Goal: Task Accomplishment & Management: Manage account settings

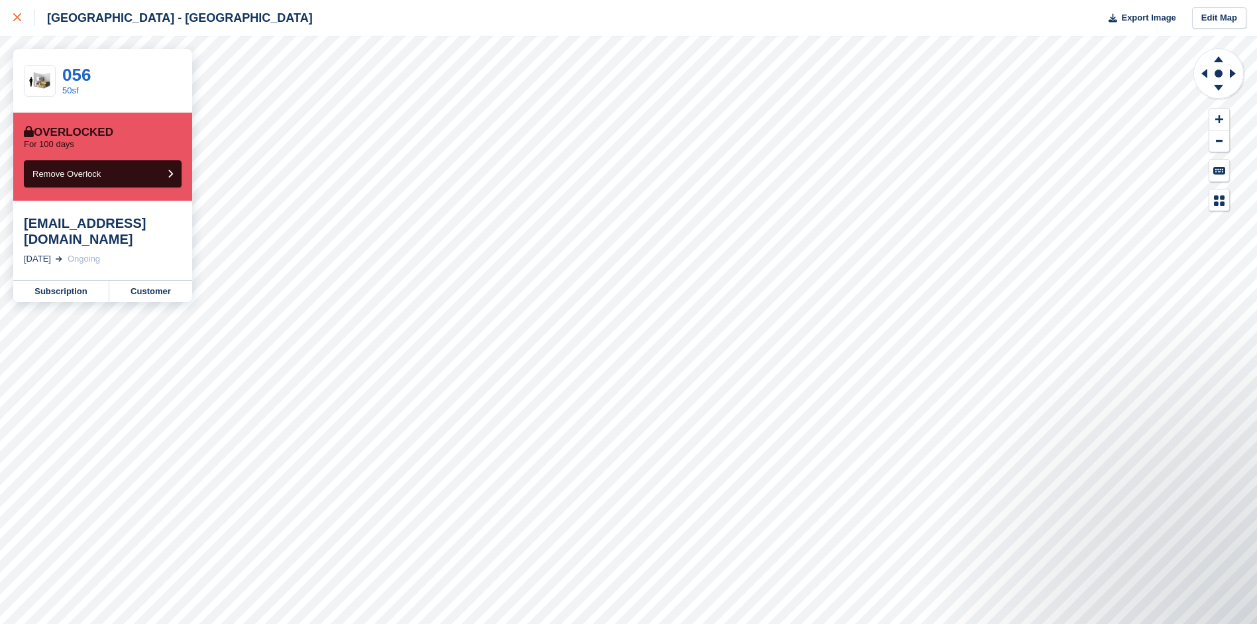
click at [14, 22] on div at bounding box center [24, 18] width 22 height 16
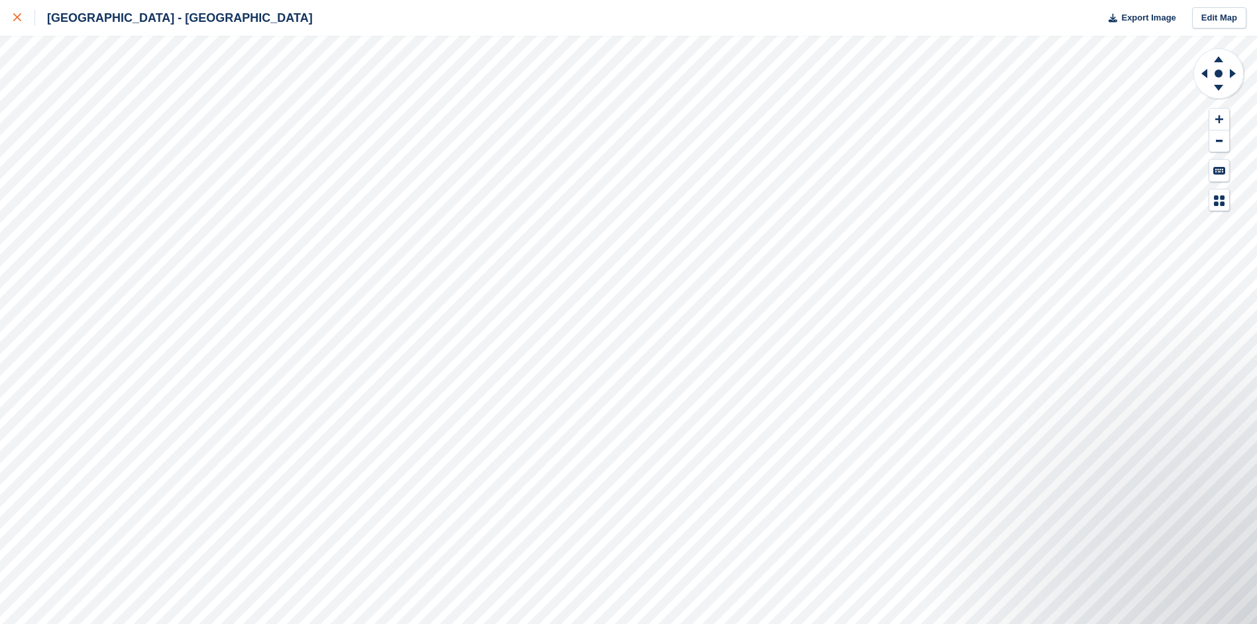
click at [0, 20] on link at bounding box center [17, 18] width 35 height 36
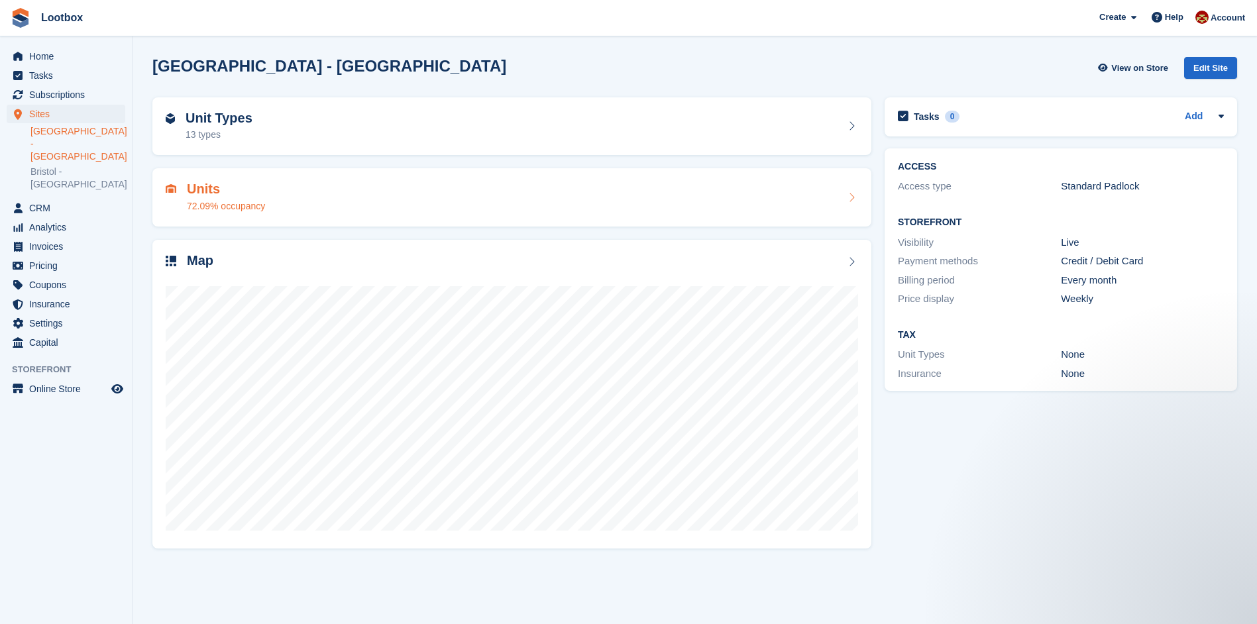
click at [298, 201] on div "Units 72.09% occupancy" at bounding box center [512, 198] width 693 height 32
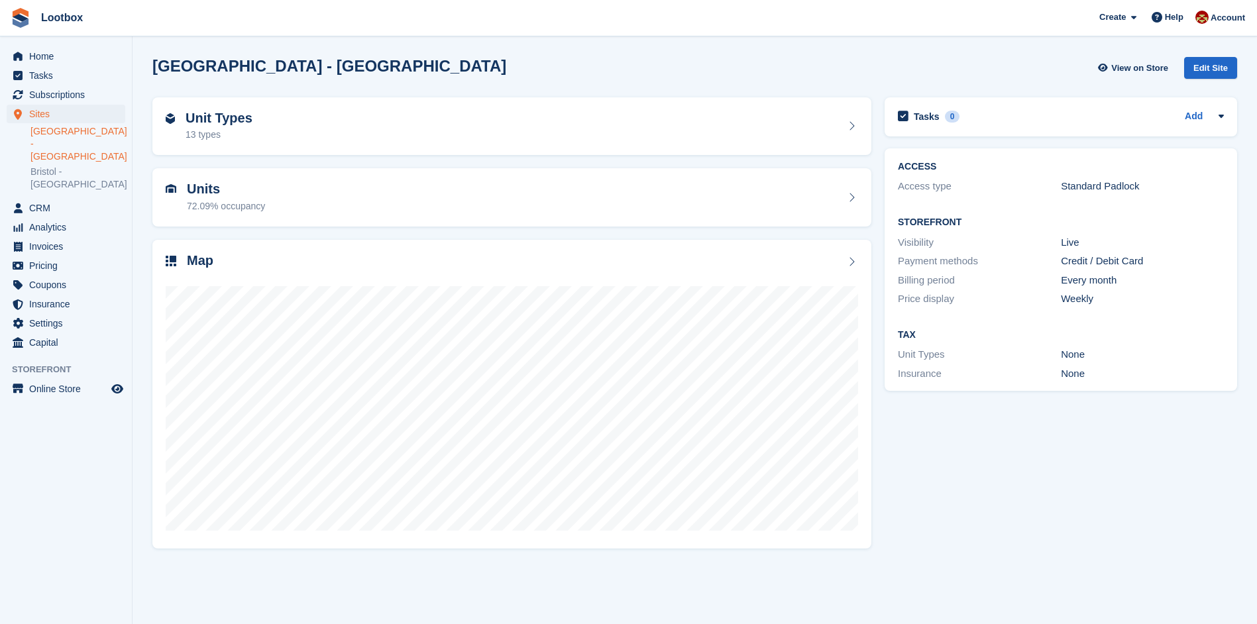
click at [277, 132] on div "Unit Types 13 types" at bounding box center [512, 127] width 693 height 32
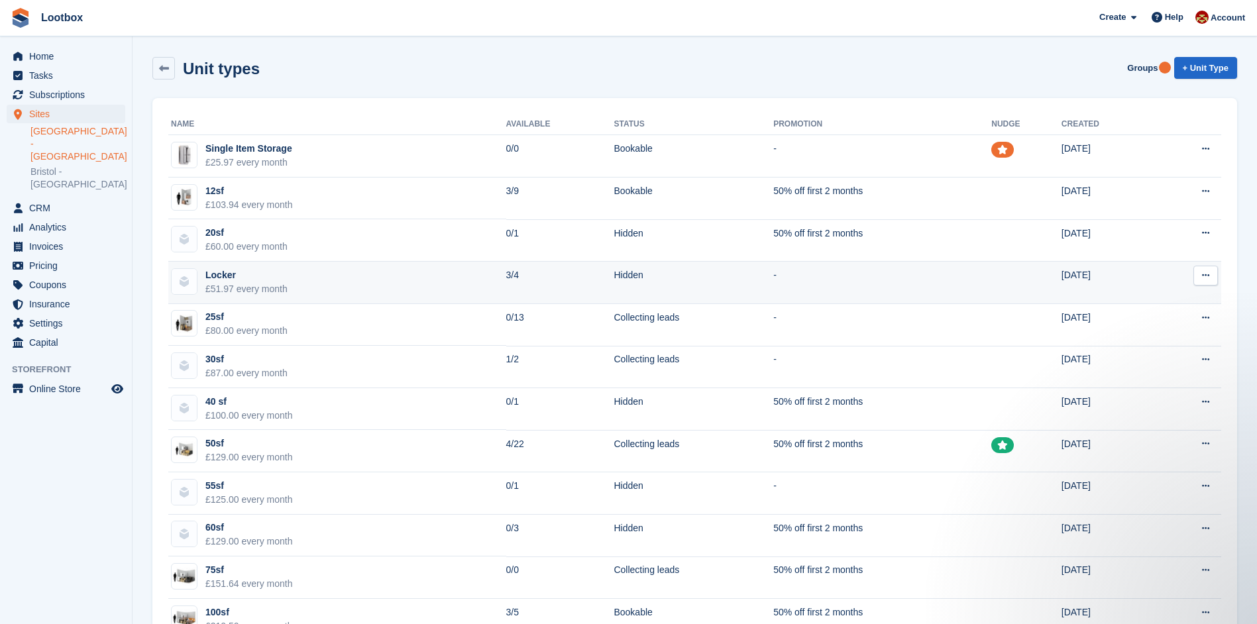
scroll to position [89, 0]
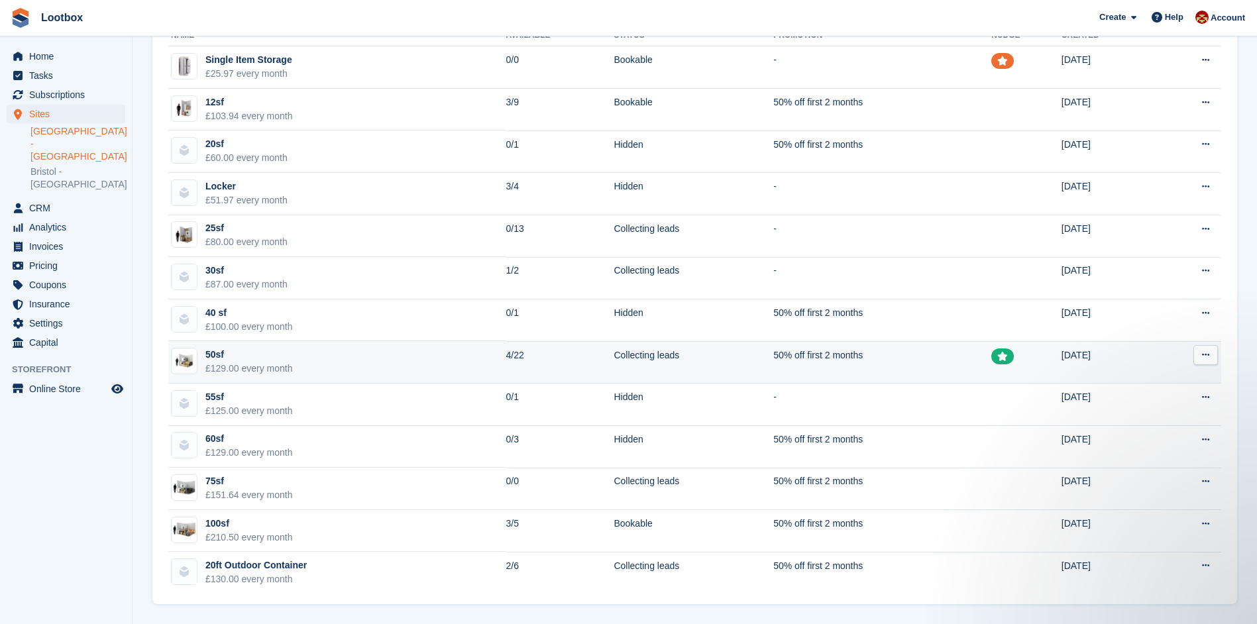
click at [1127, 352] on td "25 Oct 2024" at bounding box center [1108, 362] width 92 height 42
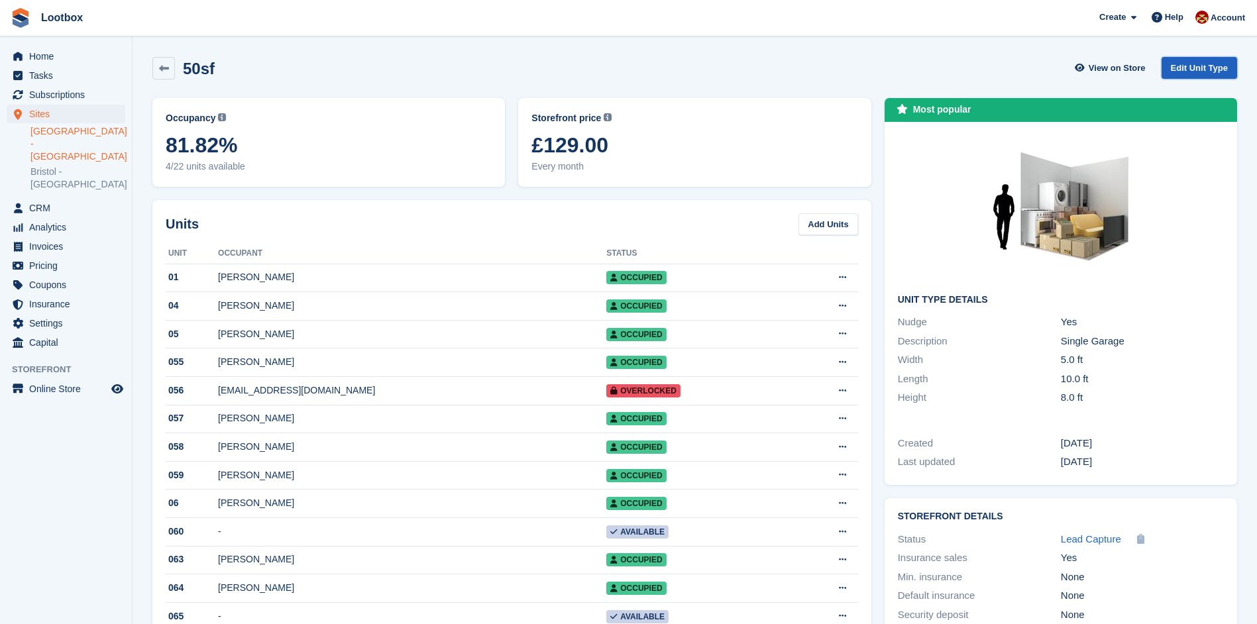
click at [1206, 62] on link "Edit Unit Type" at bounding box center [1200, 68] width 76 height 22
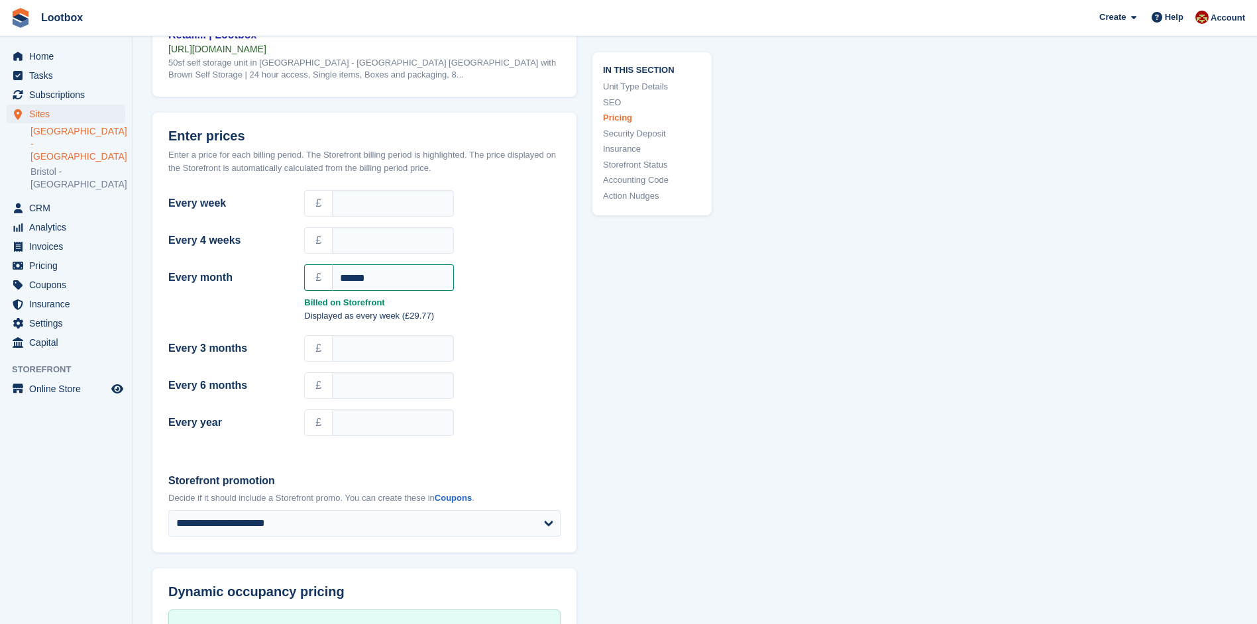
scroll to position [883, 0]
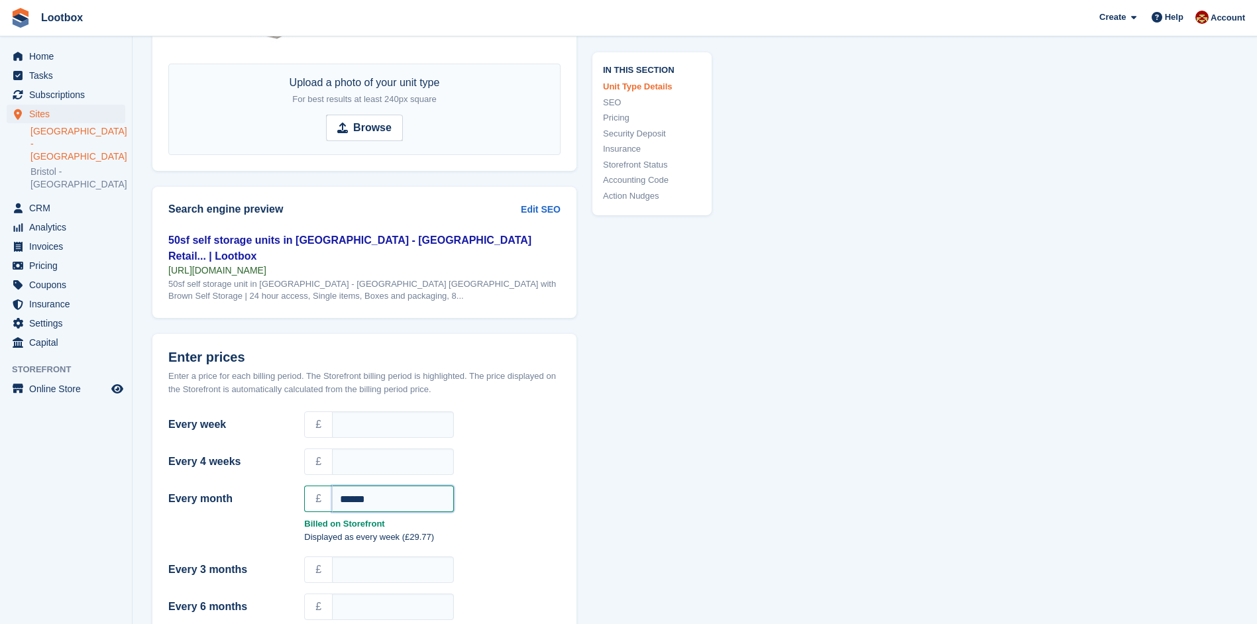
click at [398, 486] on input "******" at bounding box center [393, 499] width 122 height 27
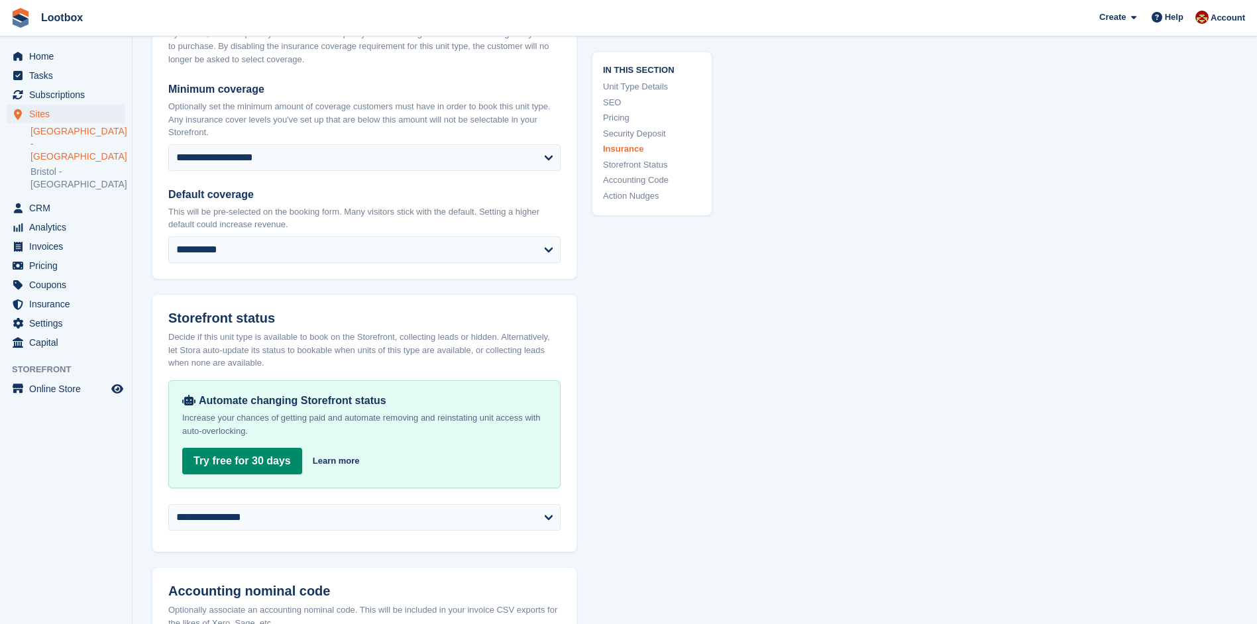
scroll to position [2209, 0]
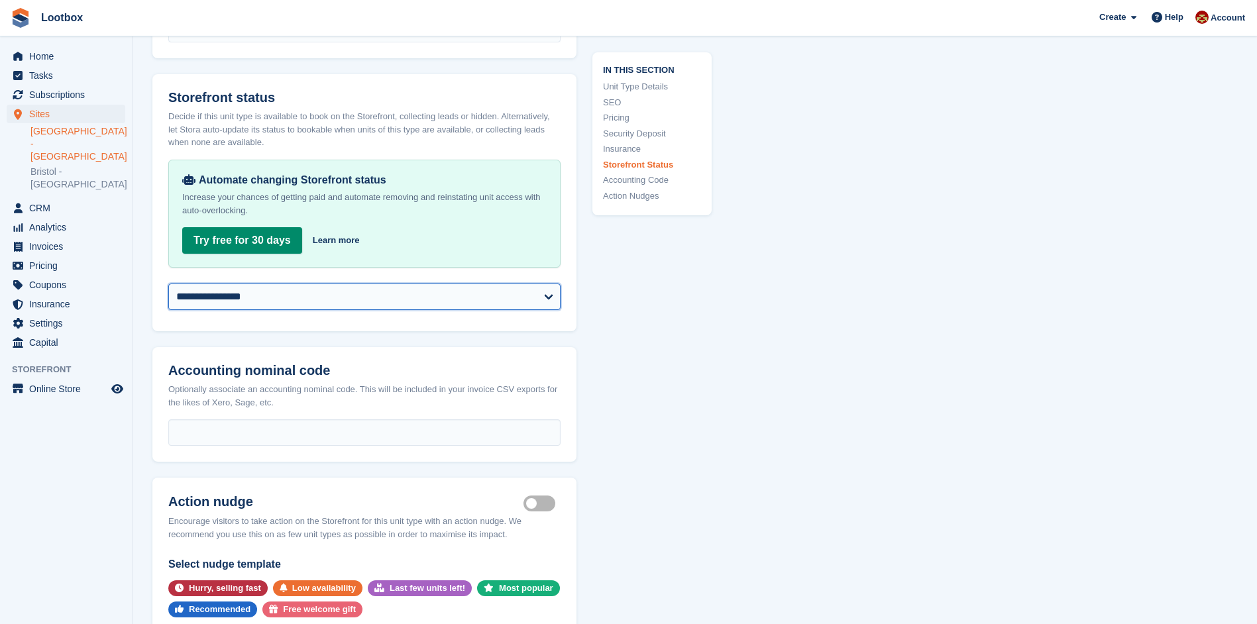
click at [353, 284] on select "**********" at bounding box center [364, 297] width 392 height 27
select select "********"
click at [168, 284] on select "**********" at bounding box center [364, 297] width 392 height 27
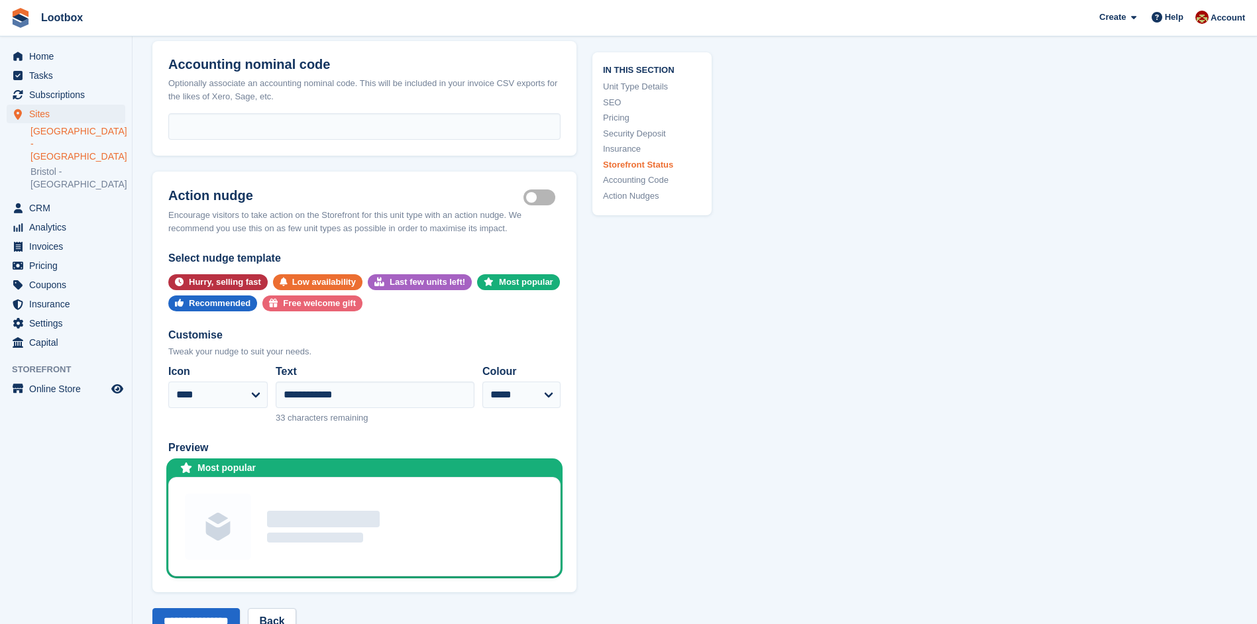
scroll to position [2651, 0]
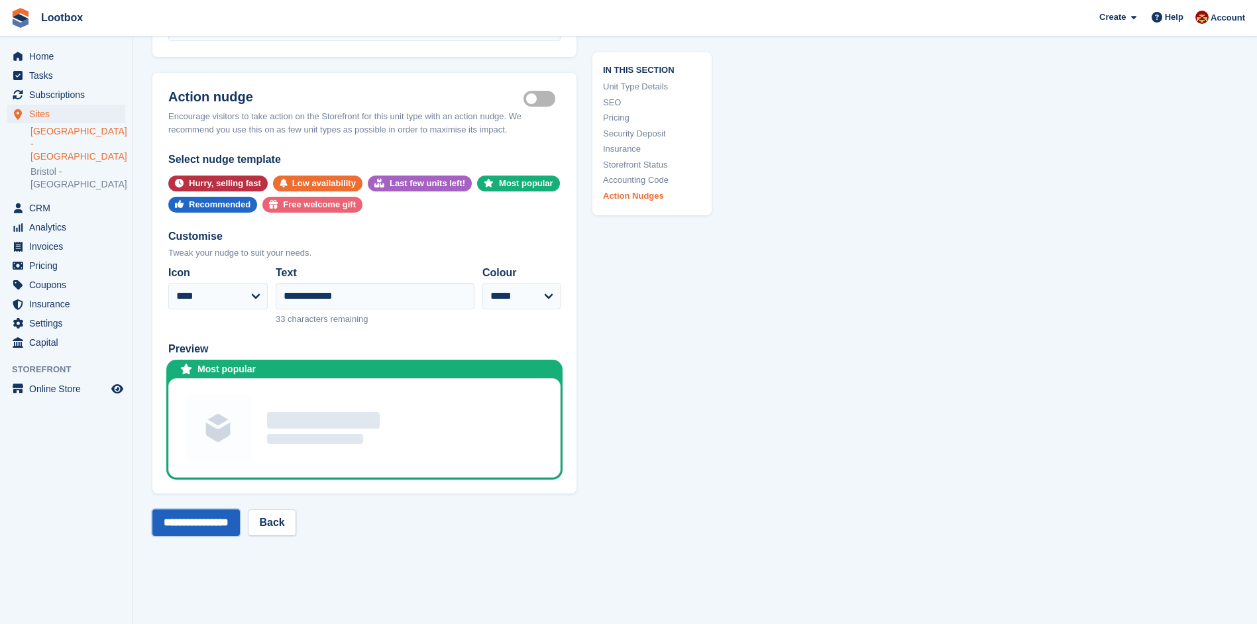
click at [222, 510] on input "**********" at bounding box center [195, 523] width 87 height 27
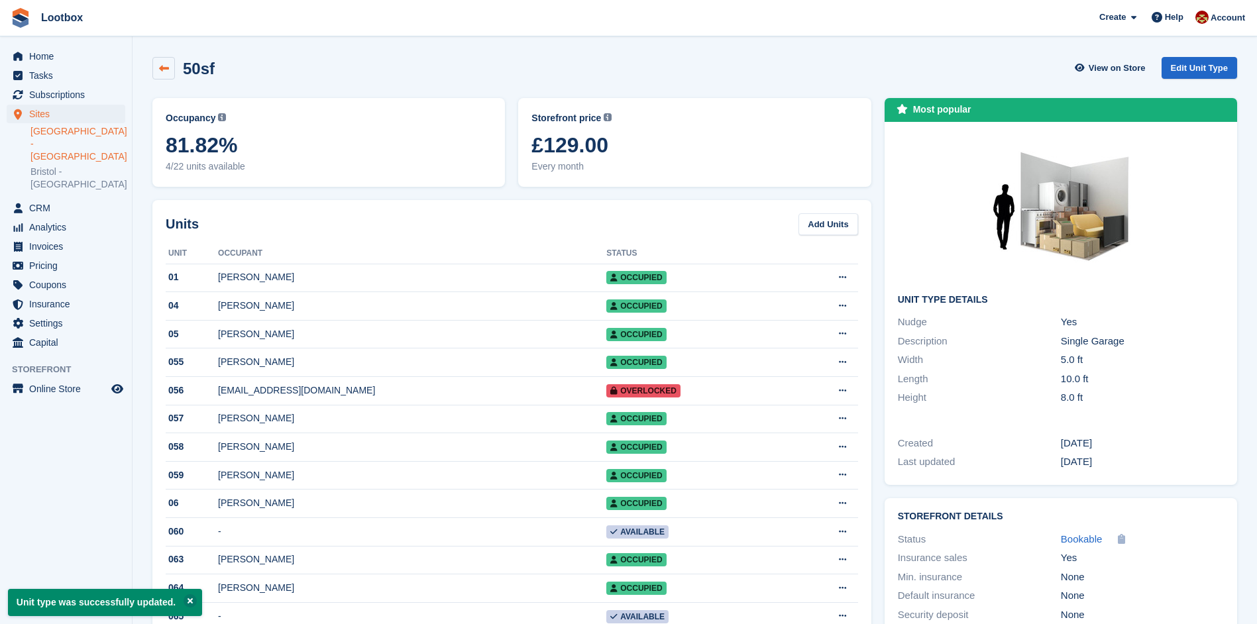
click at [163, 70] on icon at bounding box center [164, 69] width 10 height 10
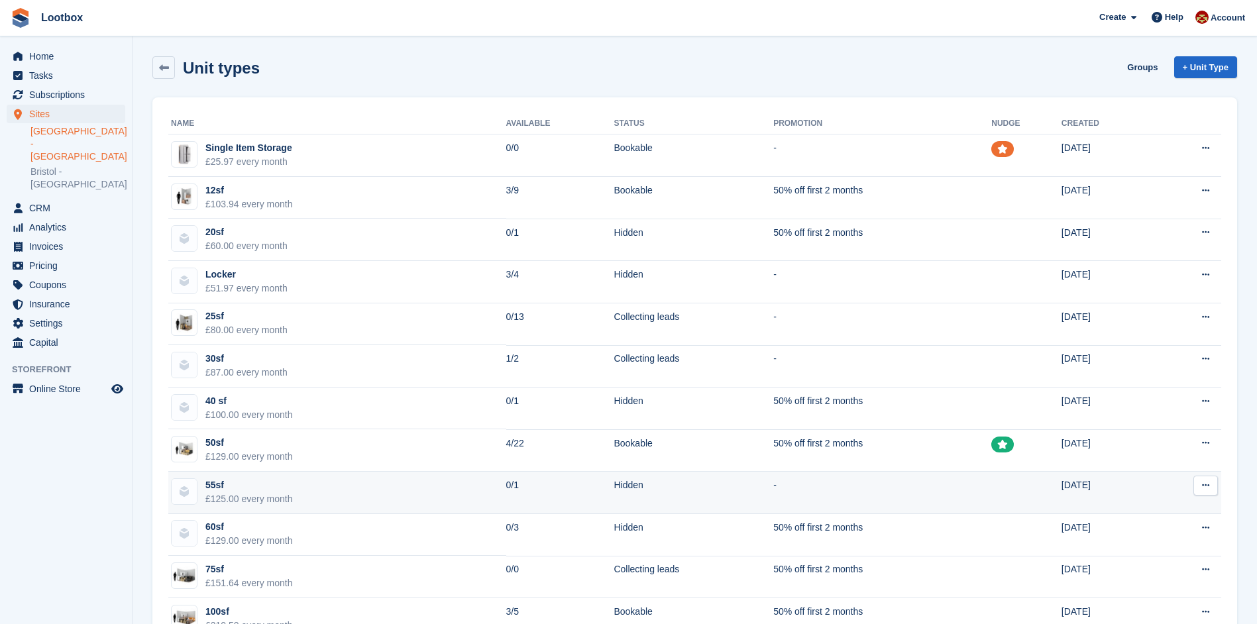
scroll to position [89, 0]
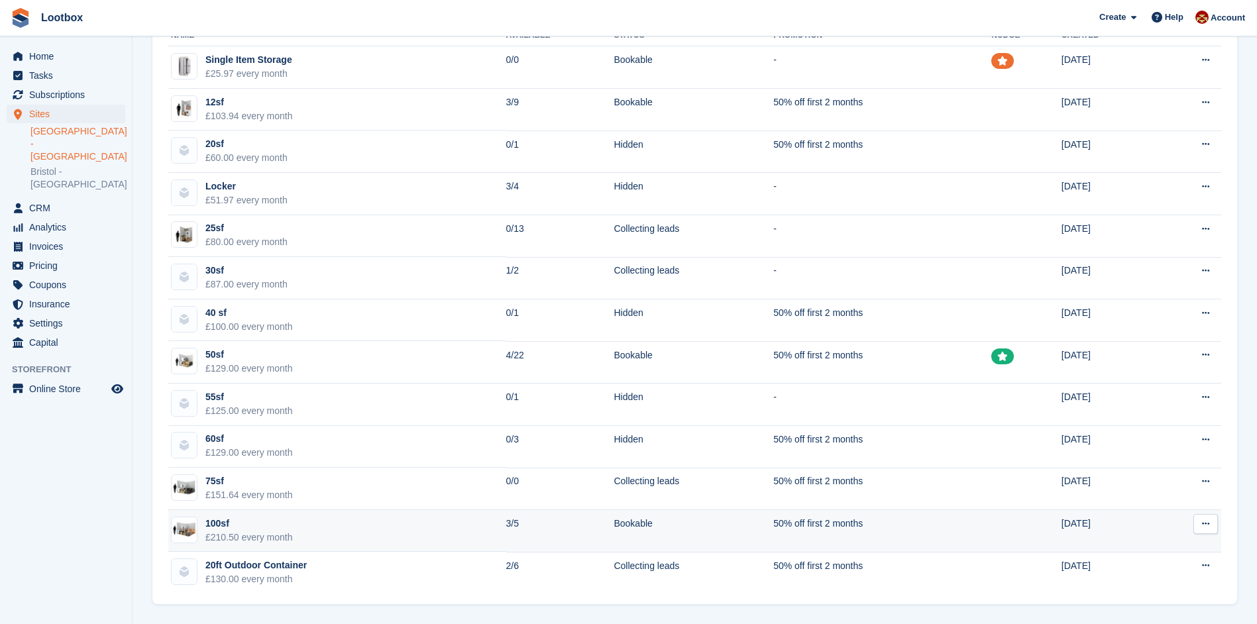
click at [614, 526] on td "Bookable" at bounding box center [694, 531] width 160 height 42
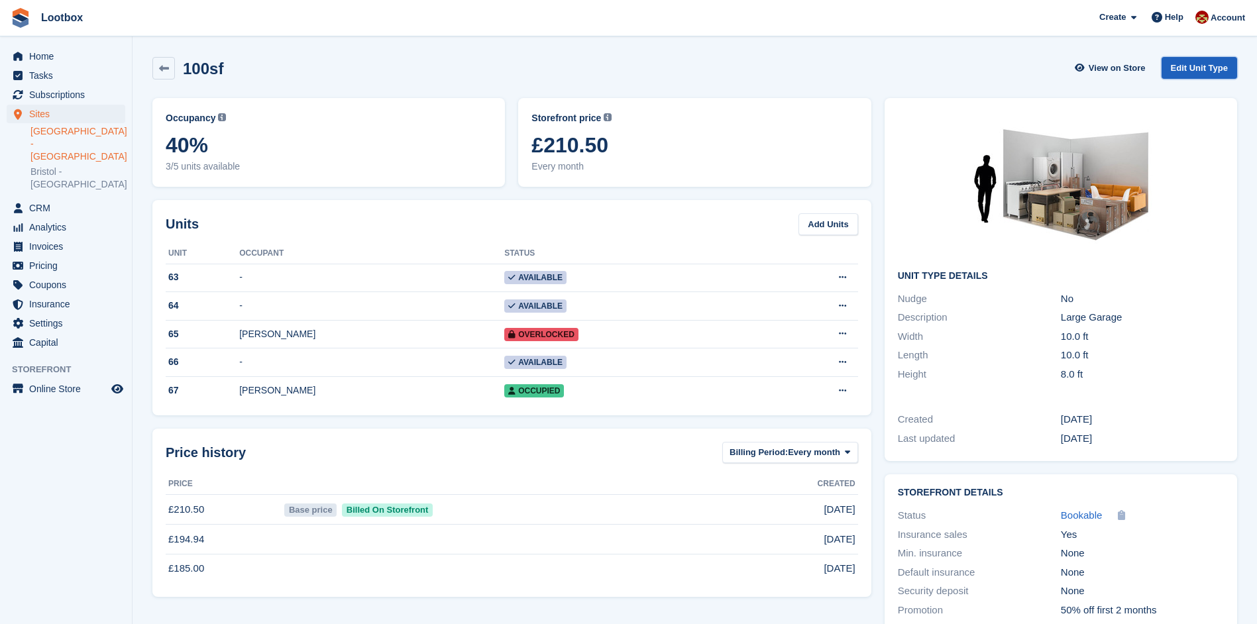
click at [1198, 68] on link "Edit Unit Type" at bounding box center [1200, 68] width 76 height 22
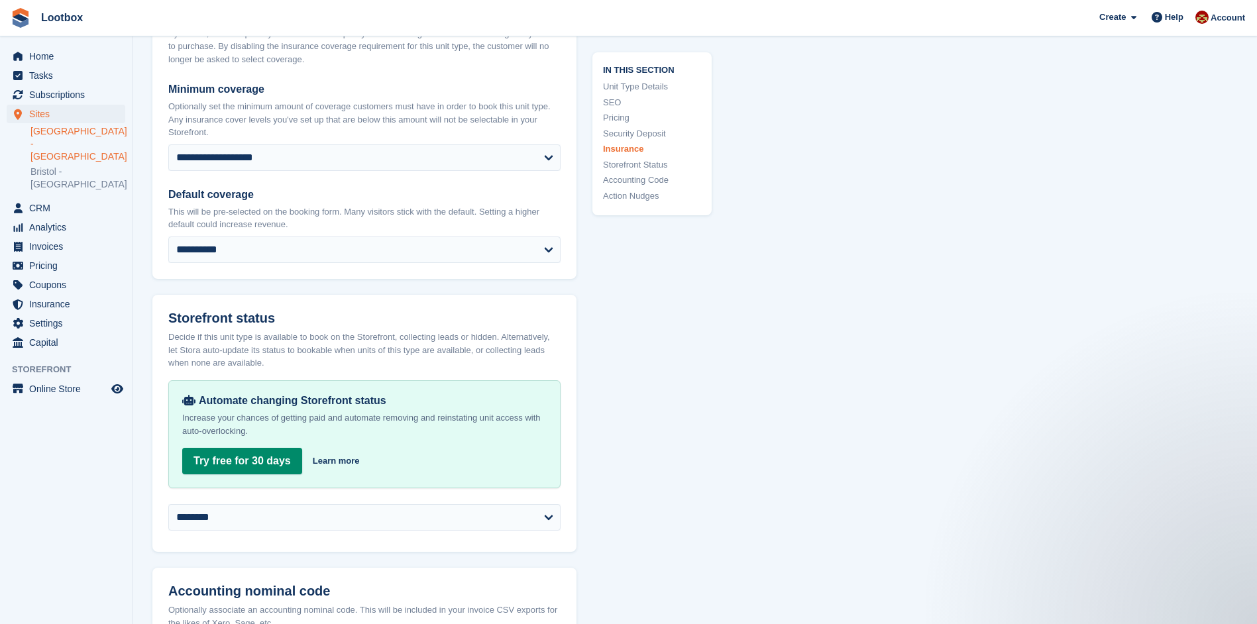
scroll to position [2209, 0]
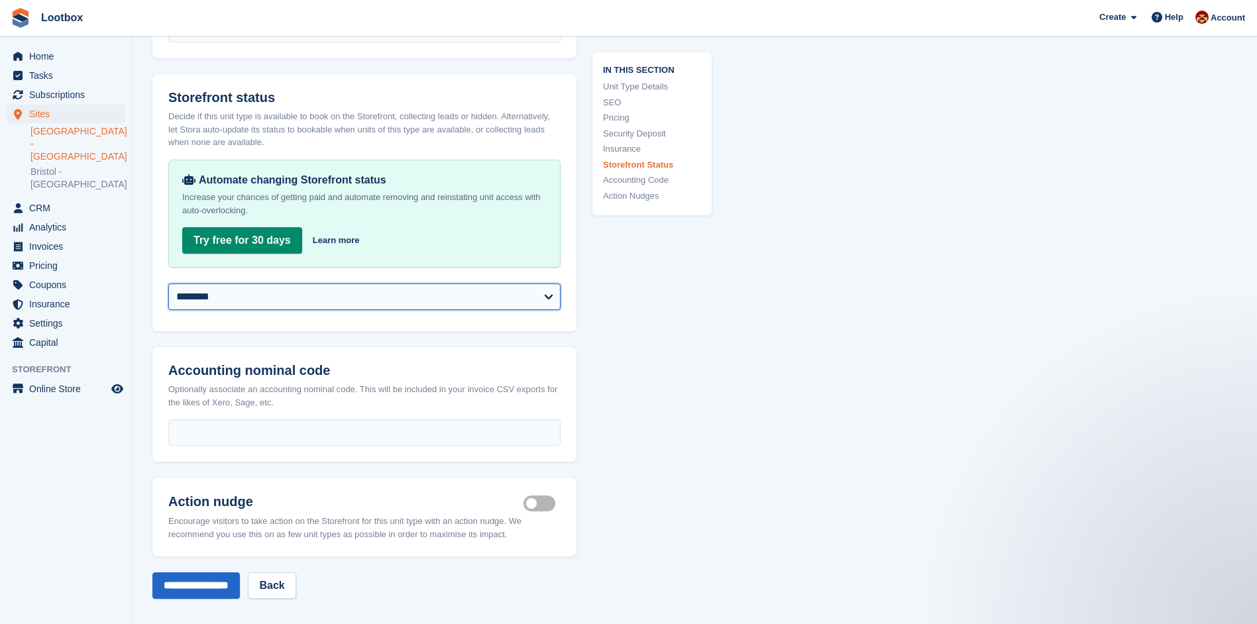
click at [298, 284] on select "**********" at bounding box center [364, 297] width 392 height 27
select select "**********"
click at [168, 284] on select "**********" at bounding box center [364, 297] width 392 height 27
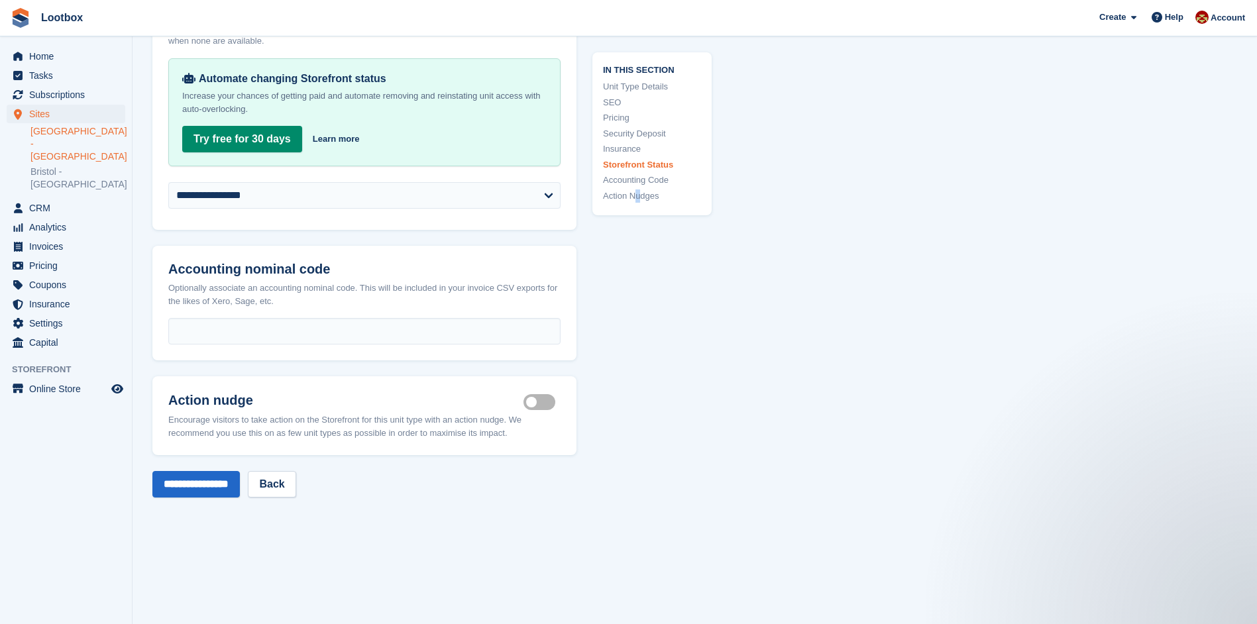
scroll to position [2522, 0]
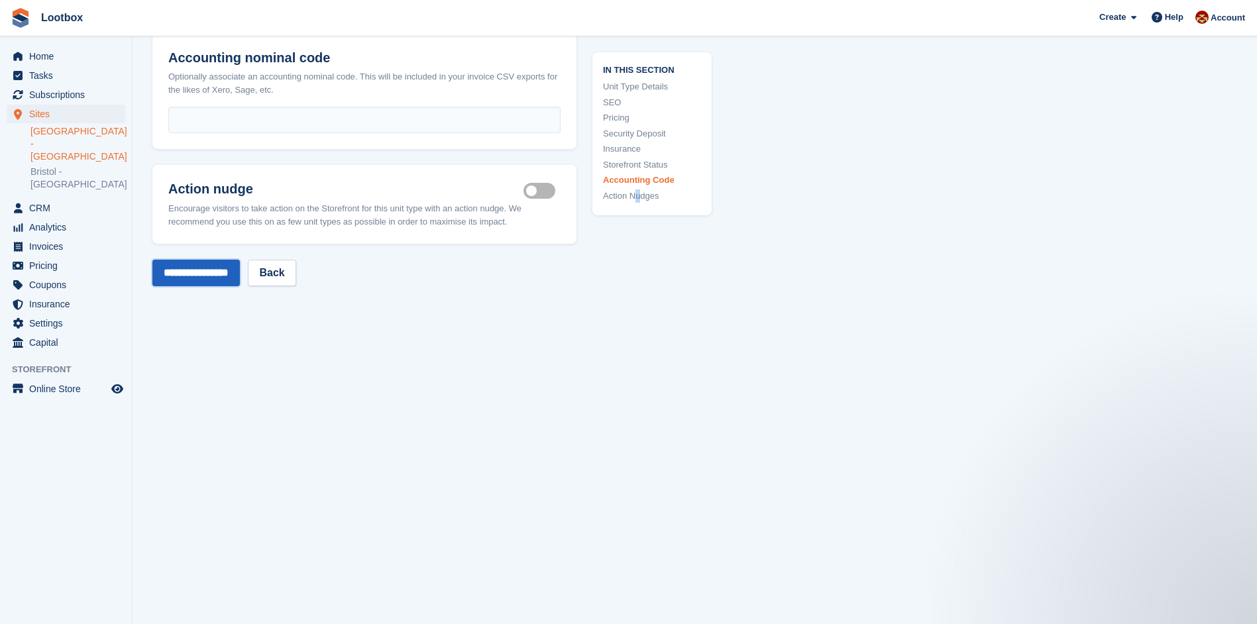
click at [207, 270] on input "**********" at bounding box center [195, 273] width 87 height 27
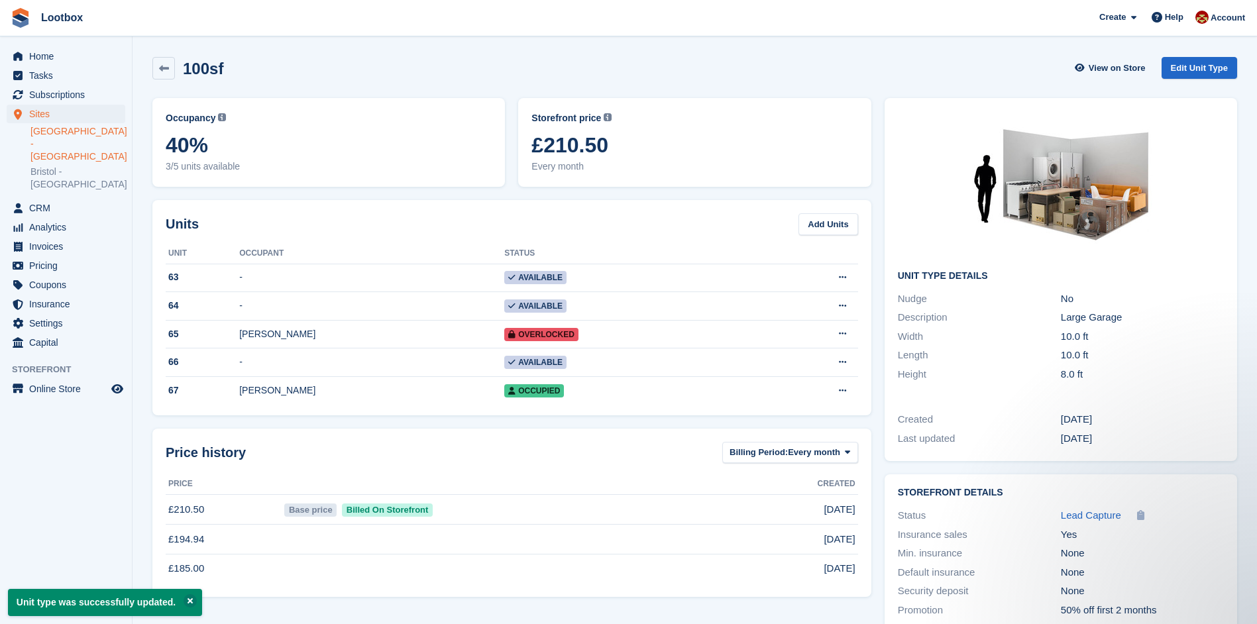
click at [60, 134] on link "[GEOGRAPHIC_DATA] - [GEOGRAPHIC_DATA]" at bounding box center [77, 144] width 95 height 38
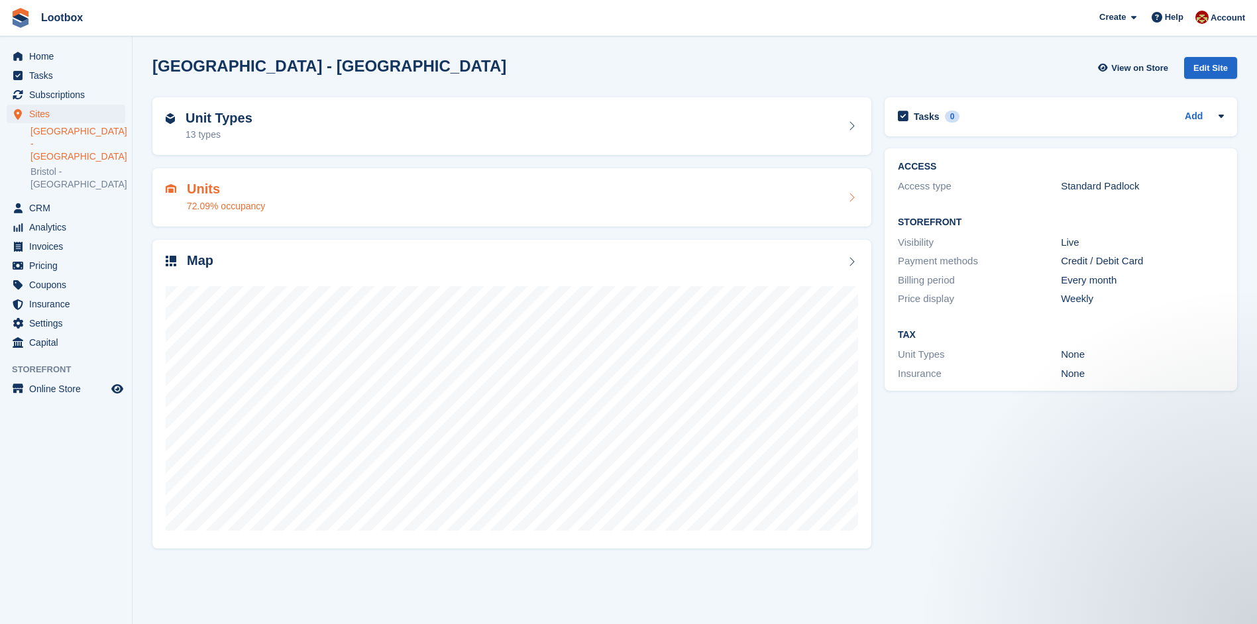
click at [274, 206] on div "Units 72.09% occupancy" at bounding box center [512, 198] width 693 height 32
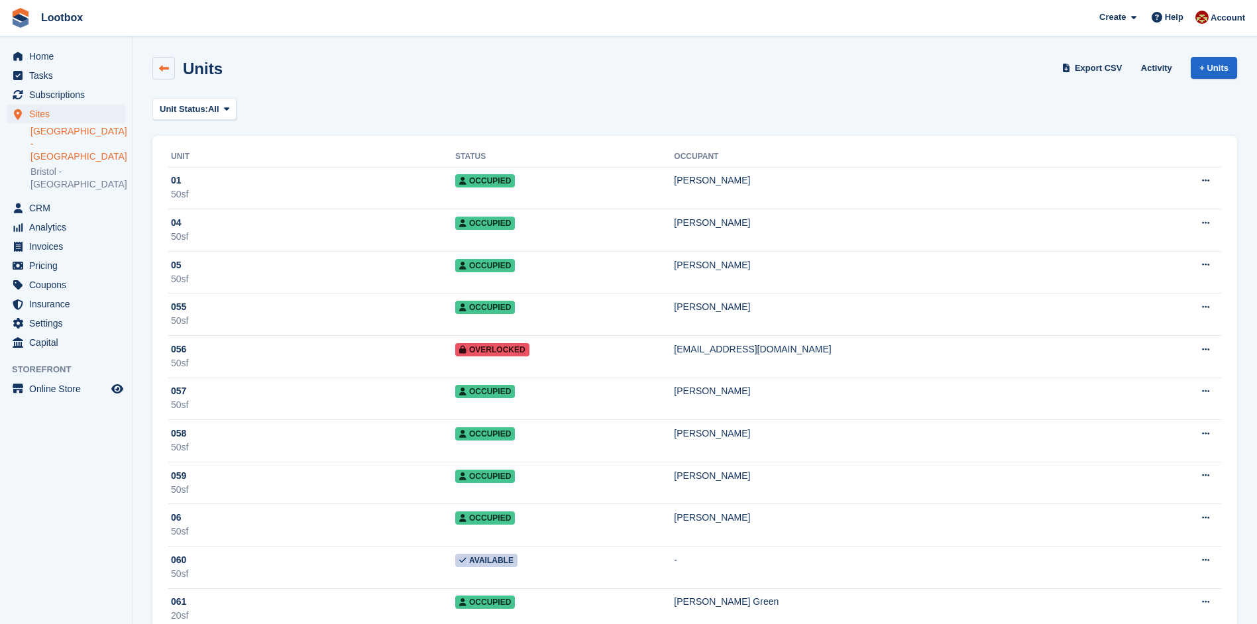
click at [164, 64] on icon at bounding box center [164, 69] width 10 height 10
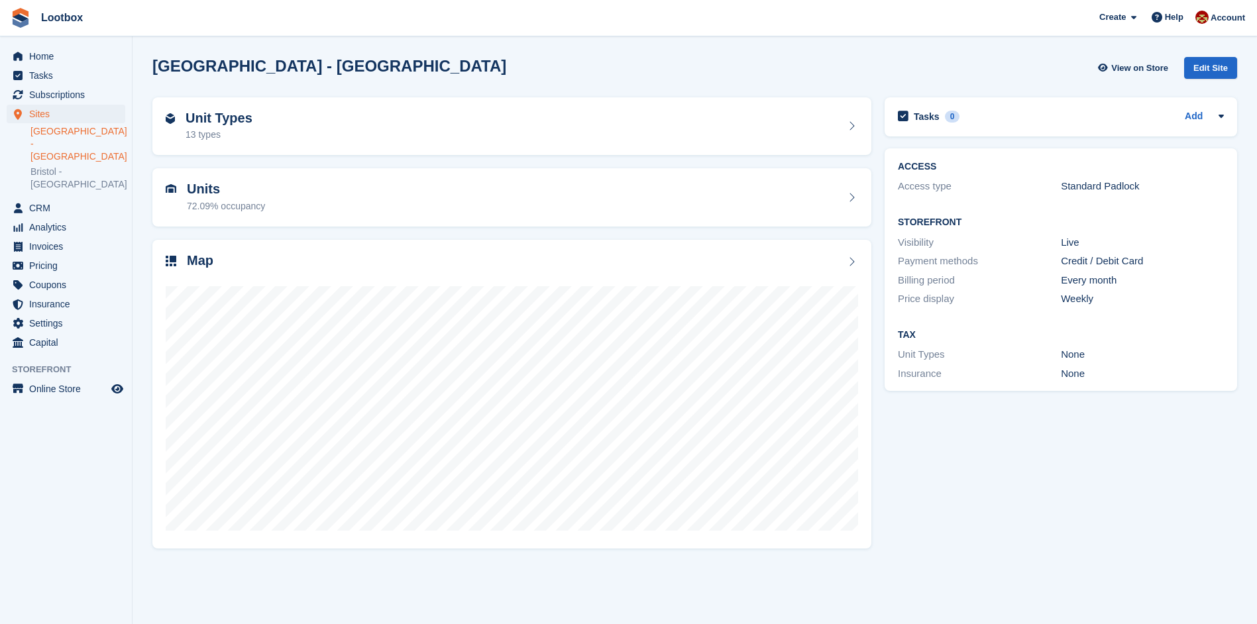
click at [357, 137] on div "Unit Types 13 types" at bounding box center [512, 127] width 693 height 32
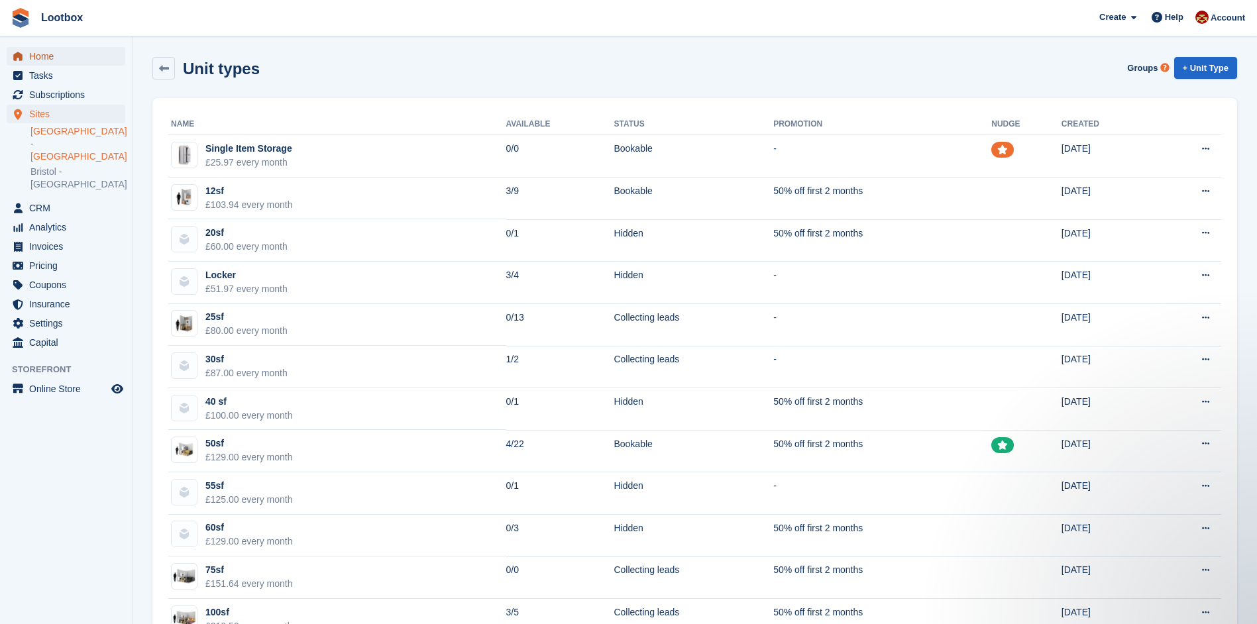
click at [36, 58] on span "Home" at bounding box center [69, 56] width 80 height 19
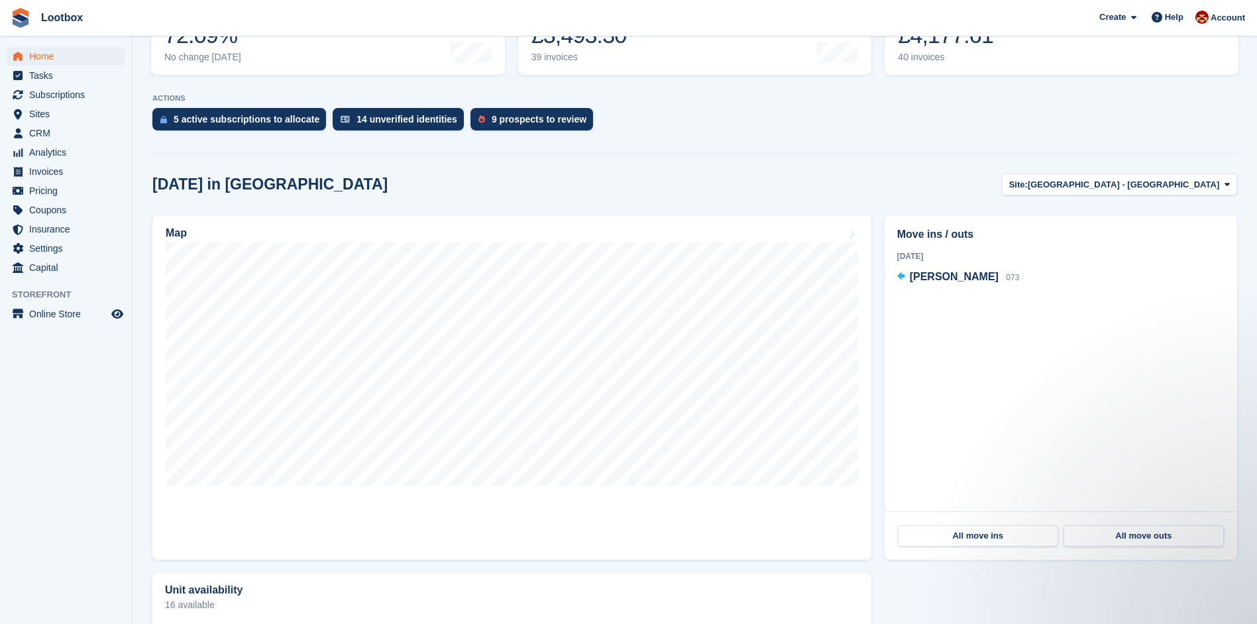
scroll to position [221, 0]
click at [495, 123] on div "9 prospects to review" at bounding box center [539, 118] width 95 height 11
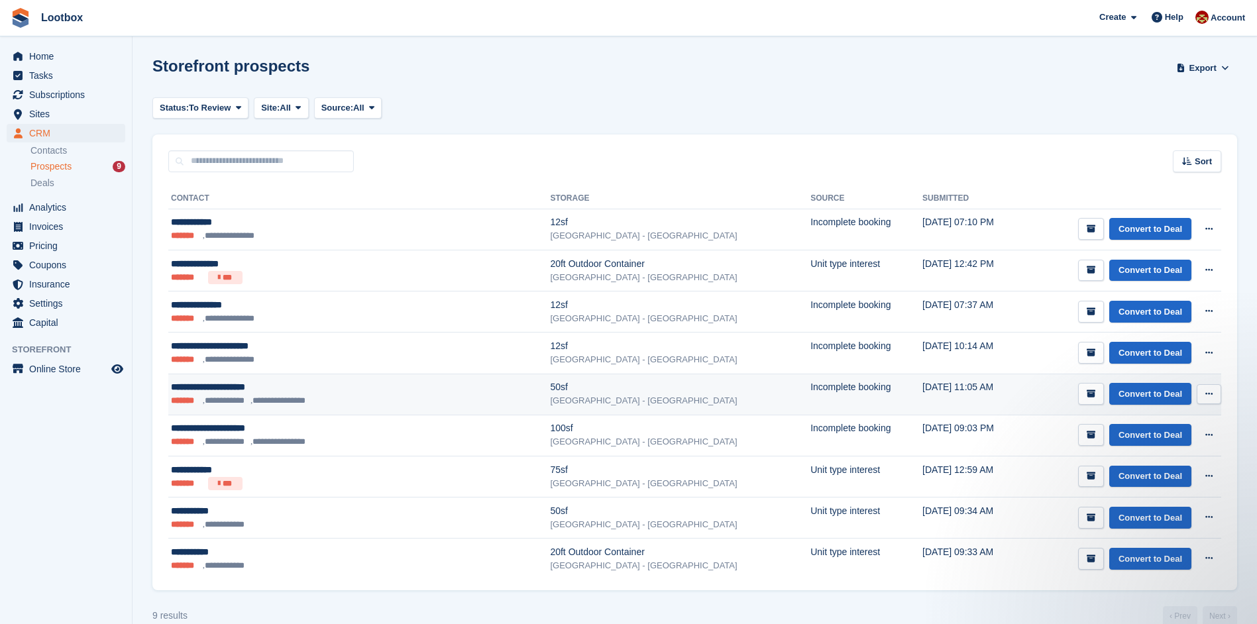
click at [1208, 394] on icon at bounding box center [1209, 394] width 7 height 9
click at [1214, 392] on button at bounding box center [1209, 394] width 25 height 20
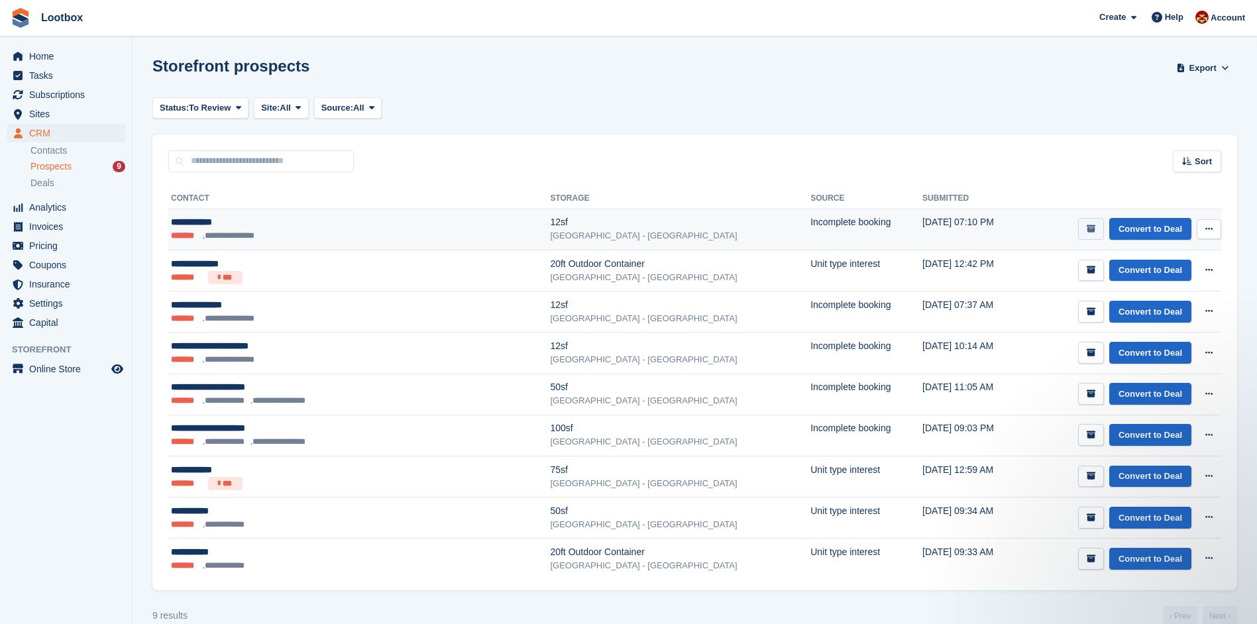
click at [1098, 231] on button "submit" at bounding box center [1091, 229] width 26 height 22
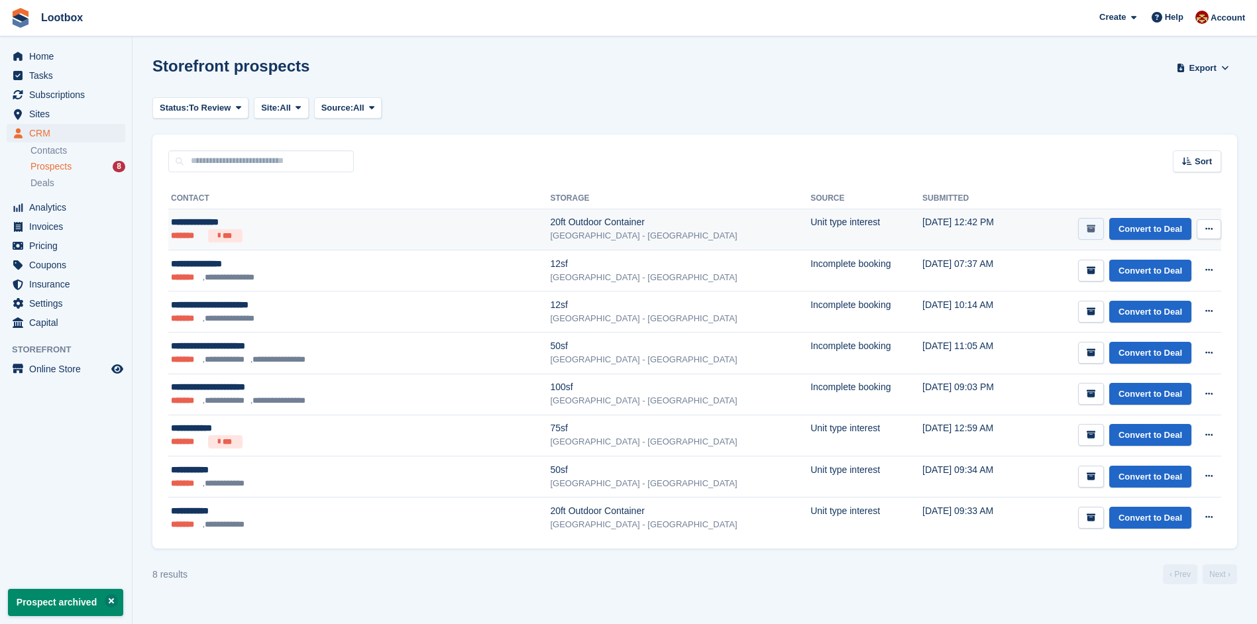
click at [1094, 235] on button "submit" at bounding box center [1091, 229] width 26 height 22
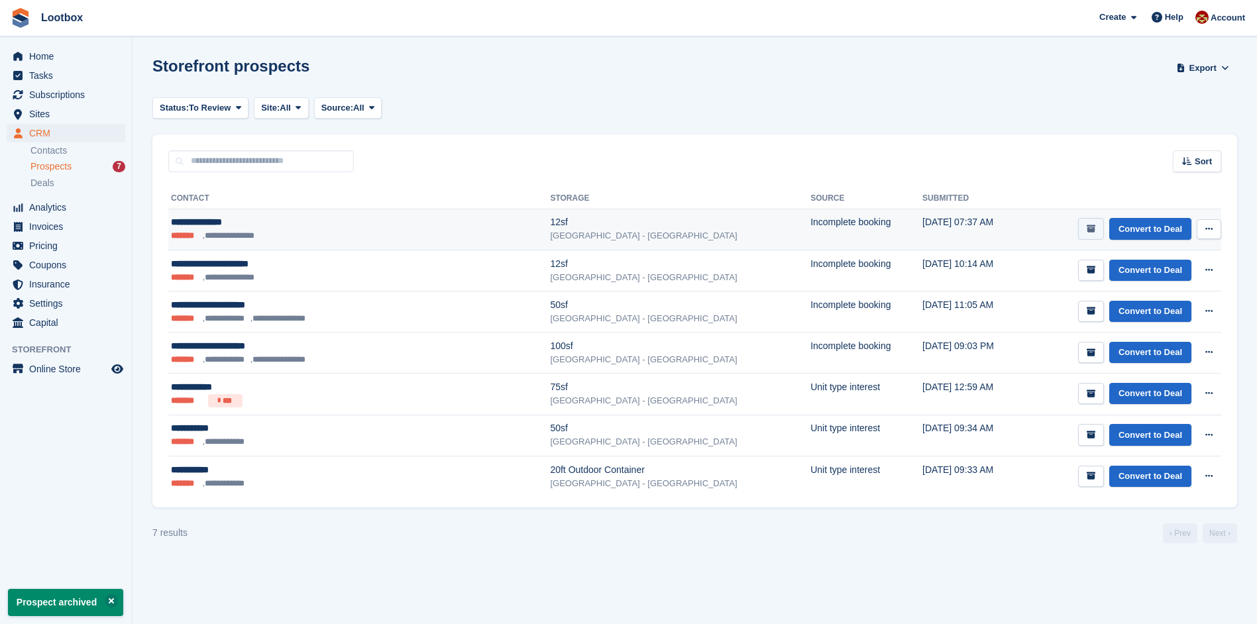
click at [1094, 231] on icon "submit" at bounding box center [1091, 229] width 9 height 9
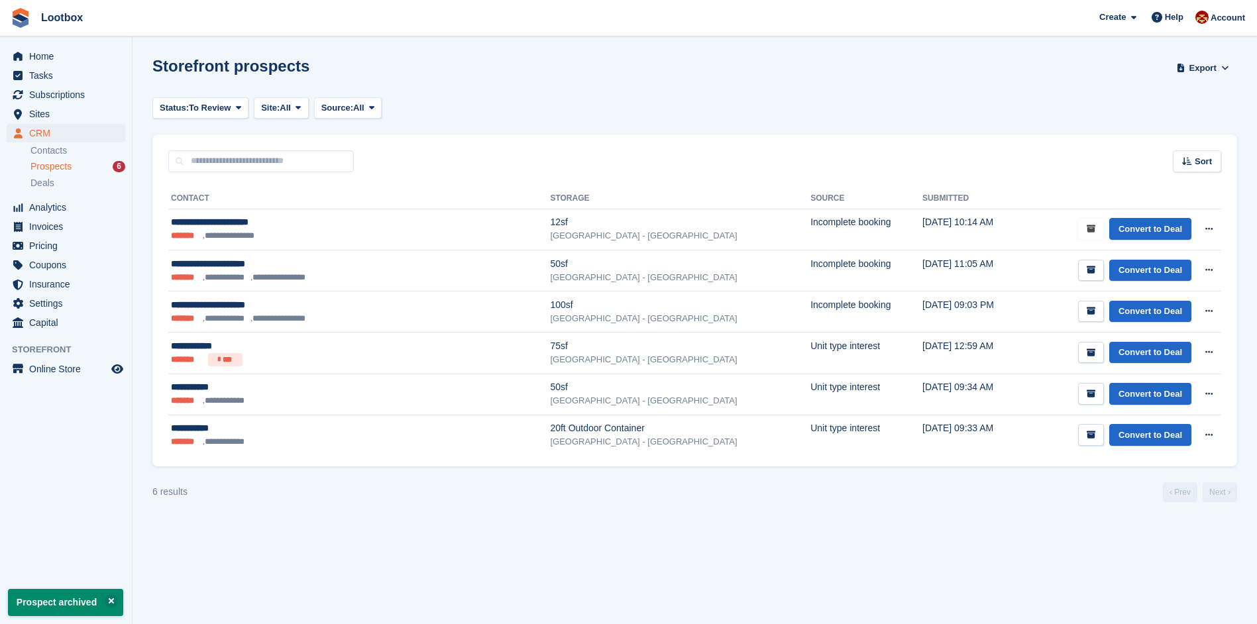
click at [1094, 231] on icon "submit" at bounding box center [1091, 229] width 9 height 9
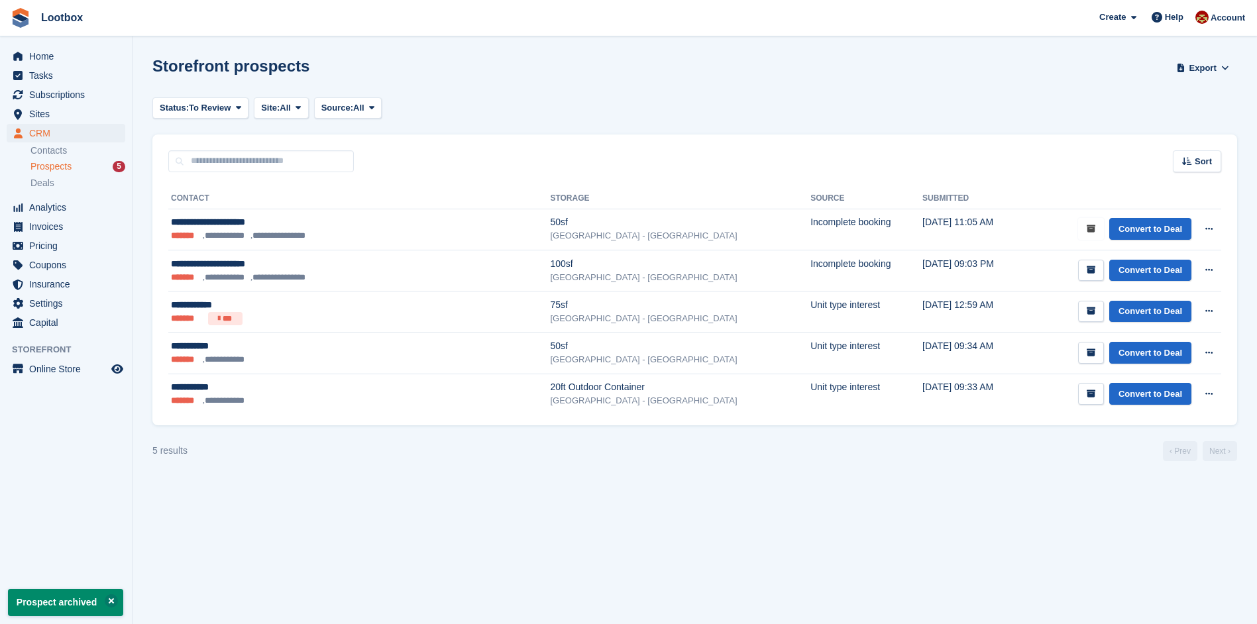
click at [1094, 231] on icon "submit" at bounding box center [1091, 229] width 9 height 9
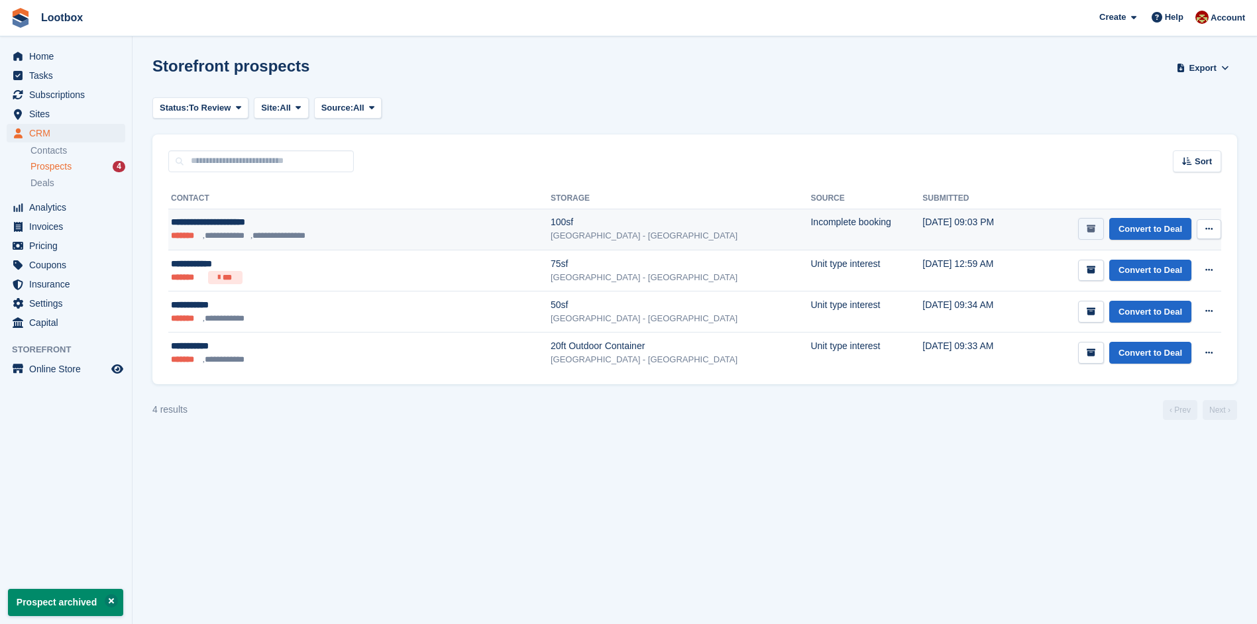
click at [1094, 230] on icon "submit" at bounding box center [1091, 229] width 9 height 9
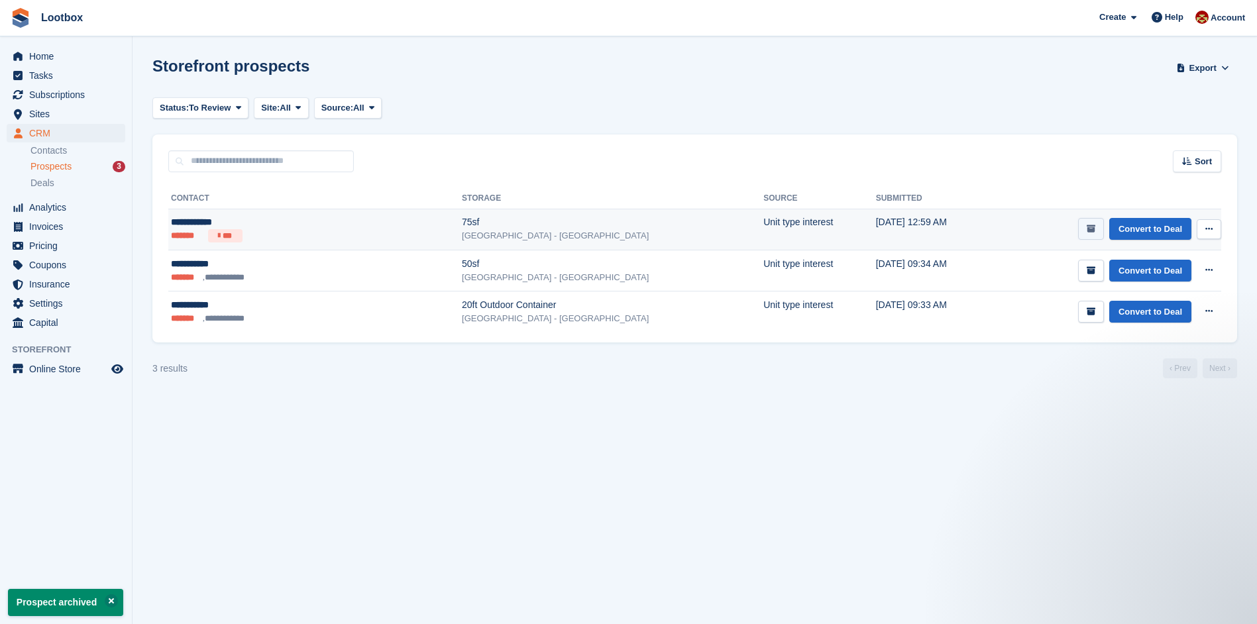
click at [1094, 230] on icon "submit" at bounding box center [1091, 229] width 9 height 9
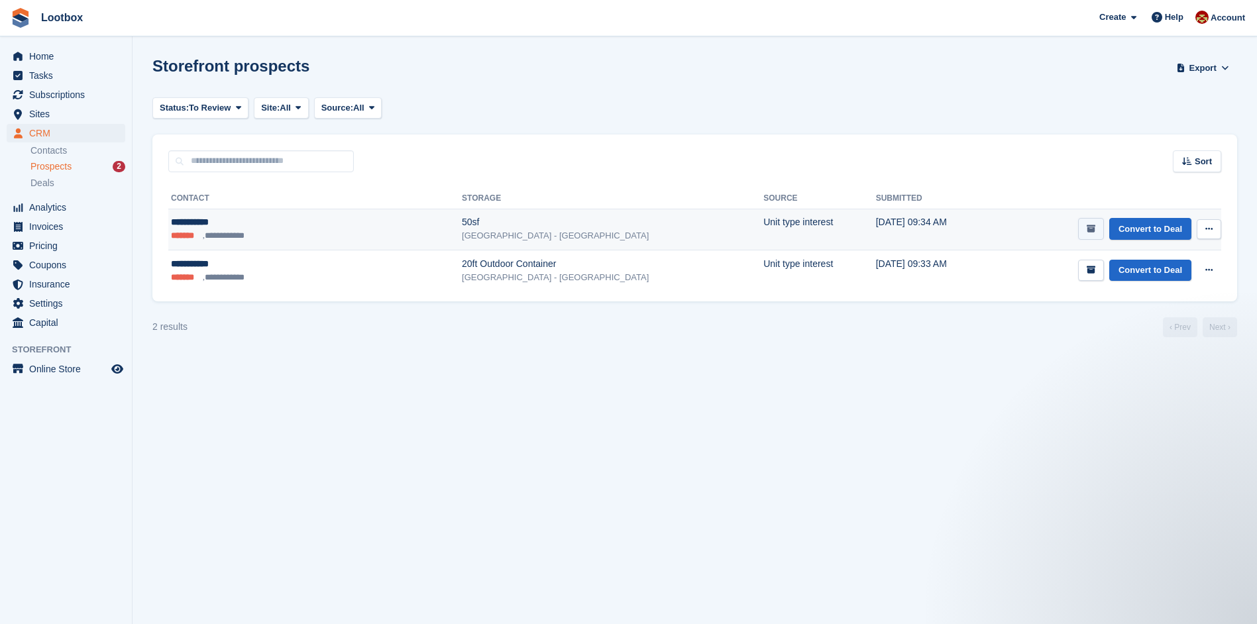
click at [1090, 230] on icon "submit" at bounding box center [1091, 229] width 9 height 9
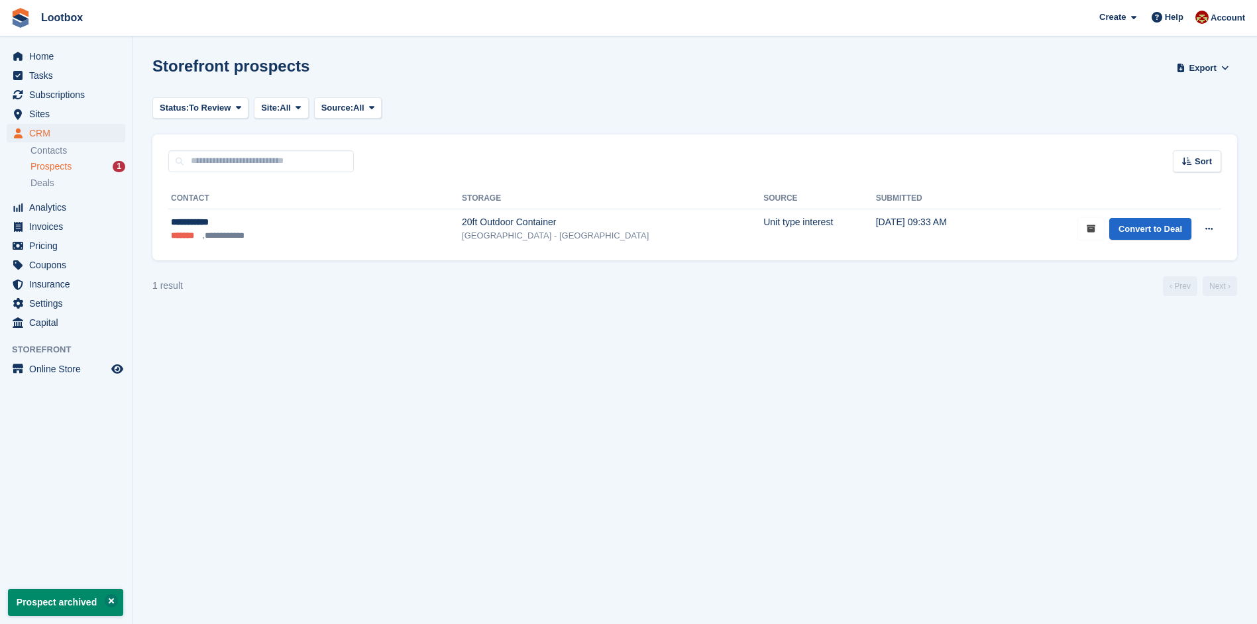
click at [1090, 230] on icon "submit" at bounding box center [1091, 229] width 9 height 9
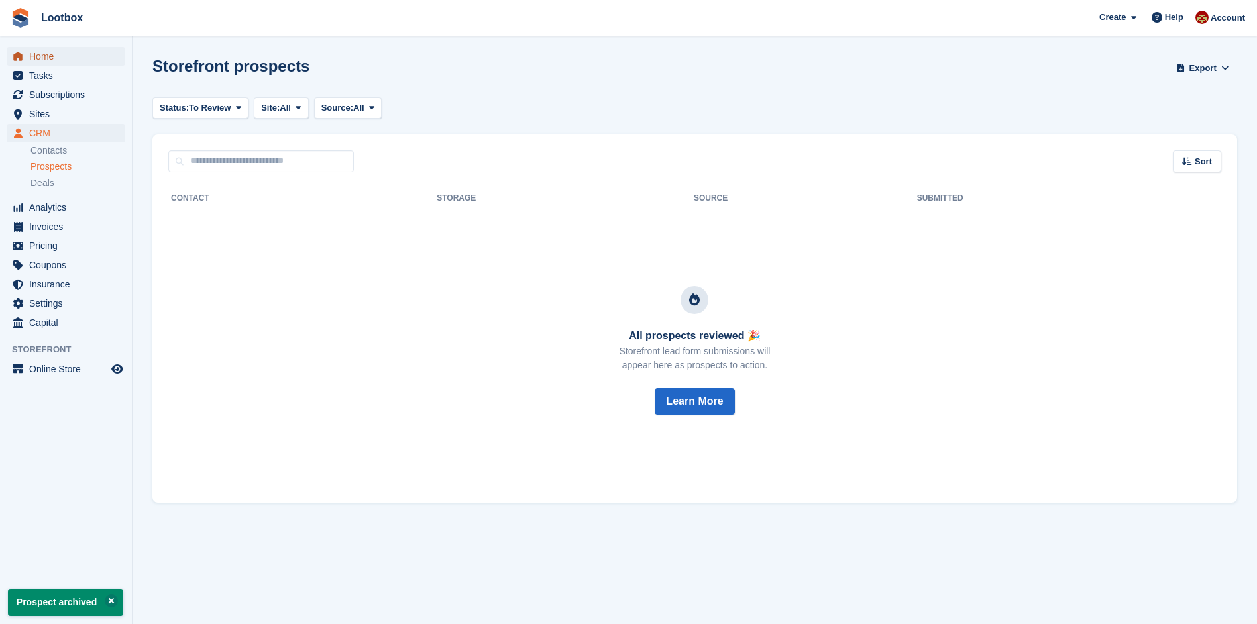
click at [28, 58] on link "Home" at bounding box center [66, 56] width 119 height 19
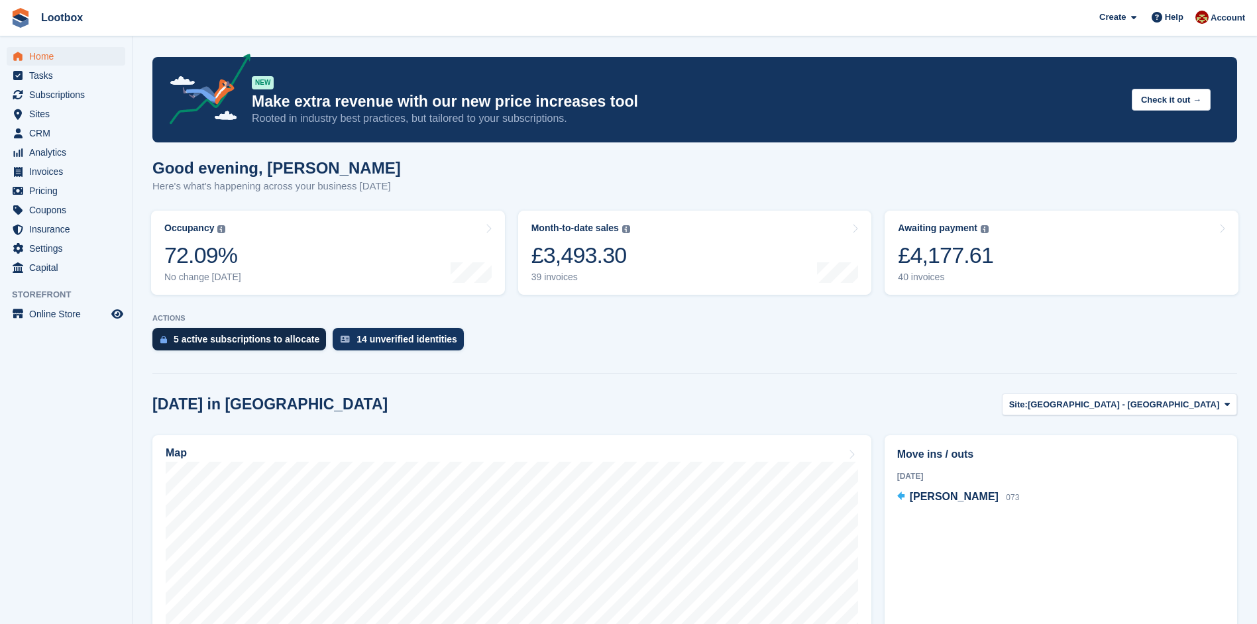
click at [250, 341] on div "5 active subscriptions to allocate" at bounding box center [247, 339] width 146 height 11
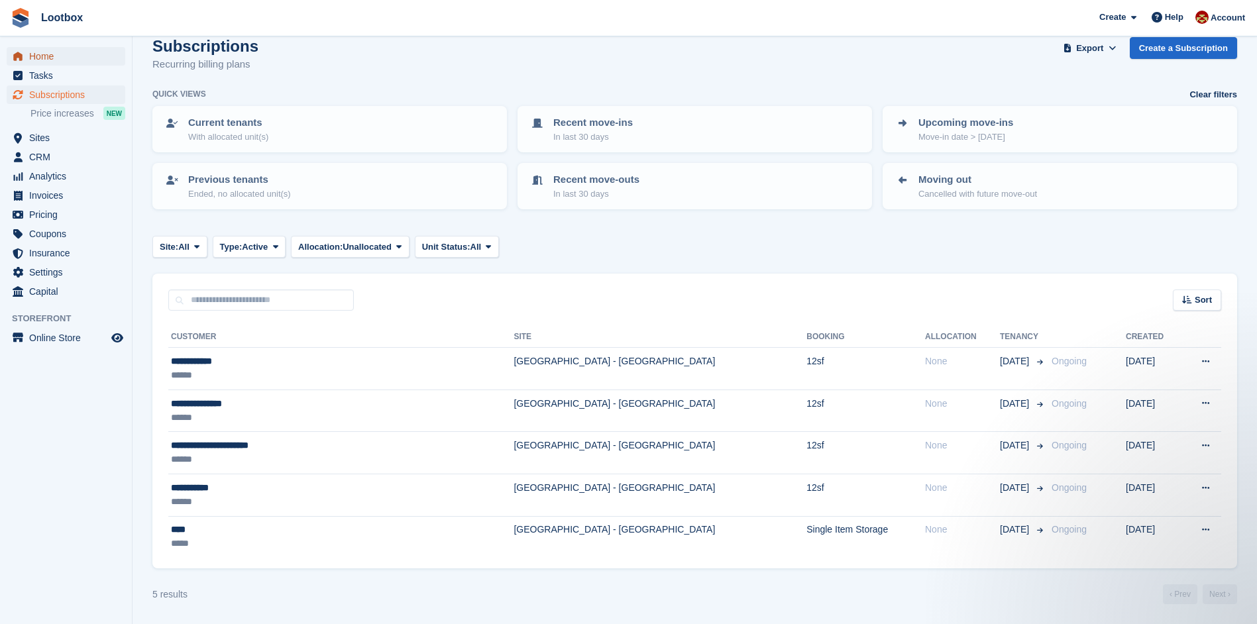
click at [39, 54] on span "Home" at bounding box center [69, 56] width 80 height 19
